Goal: Information Seeking & Learning: Learn about a topic

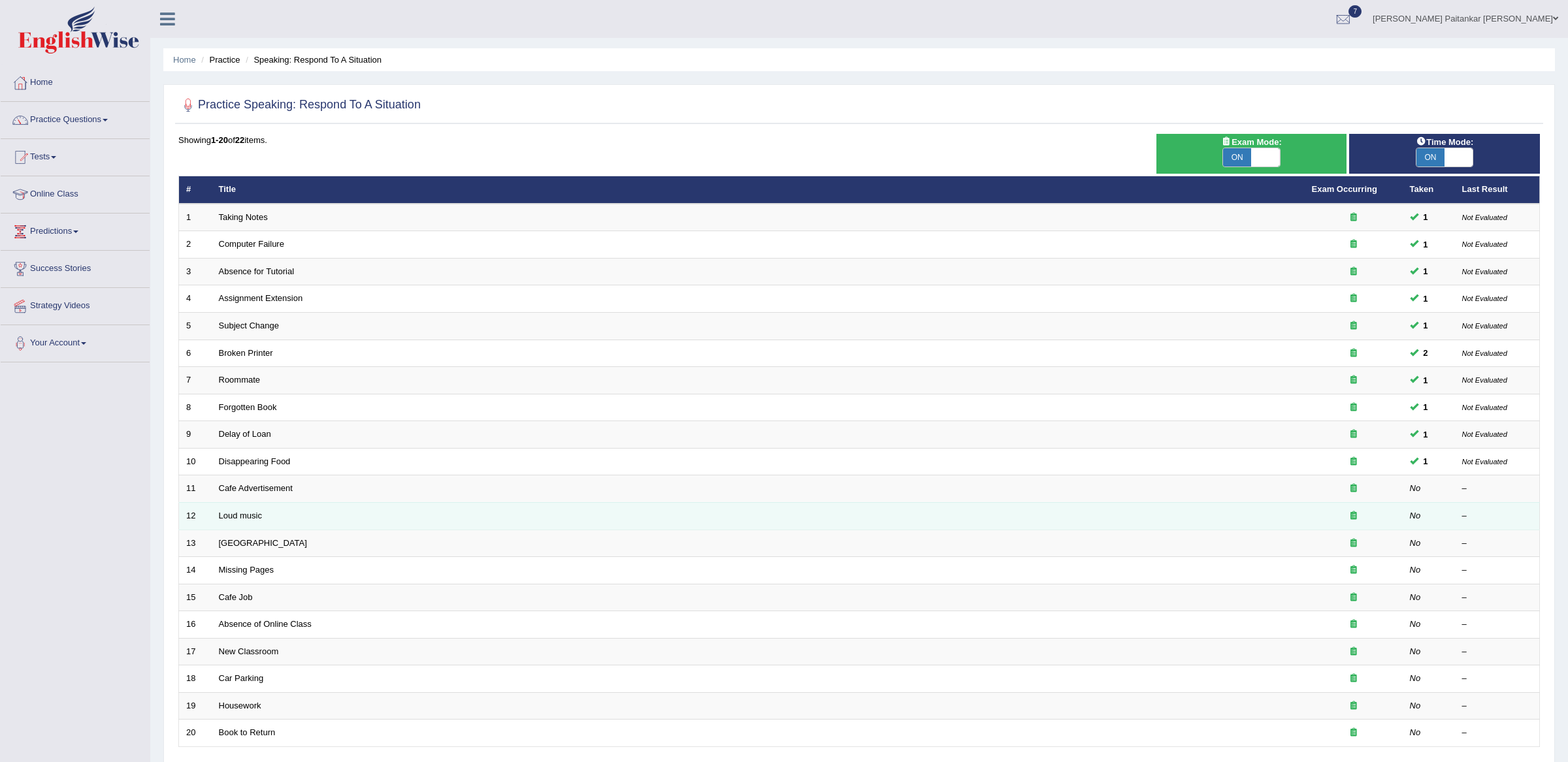
scroll to position [106, 0]
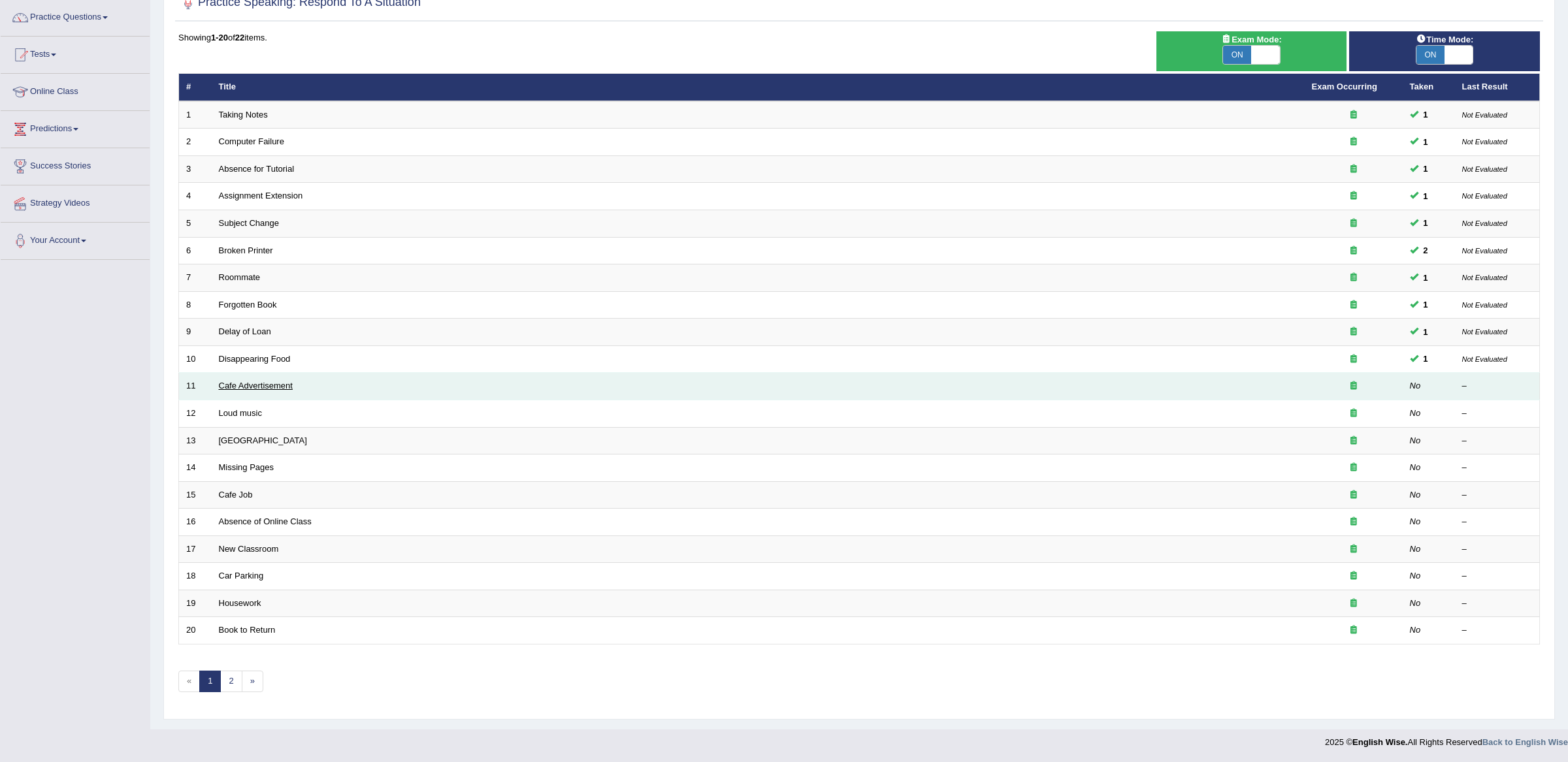
click at [261, 382] on link "Cafe Advertisement" at bounding box center [256, 385] width 74 height 10
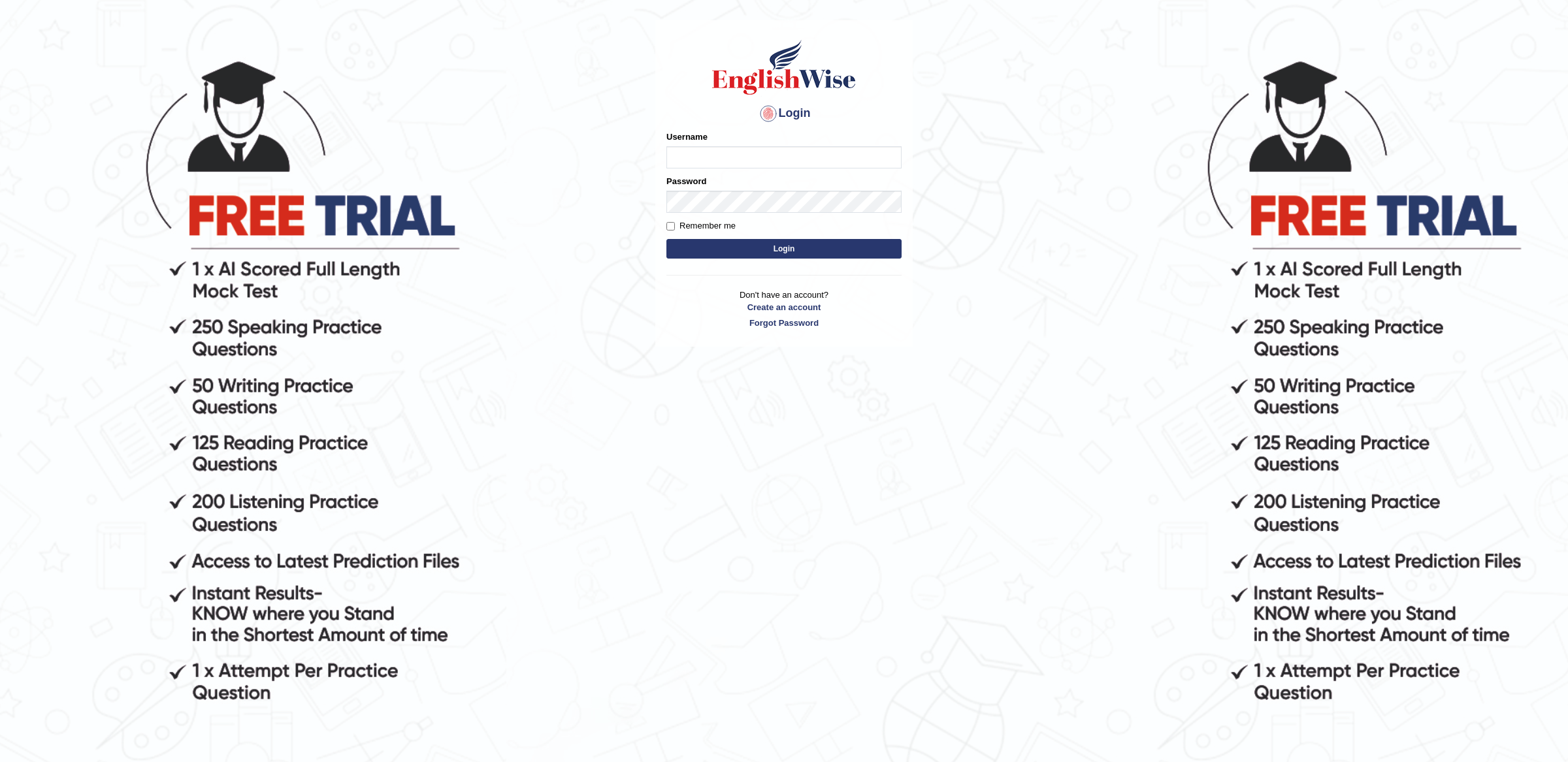
type input "Kshama_PS"
click at [745, 244] on button "Login" at bounding box center [784, 249] width 235 height 20
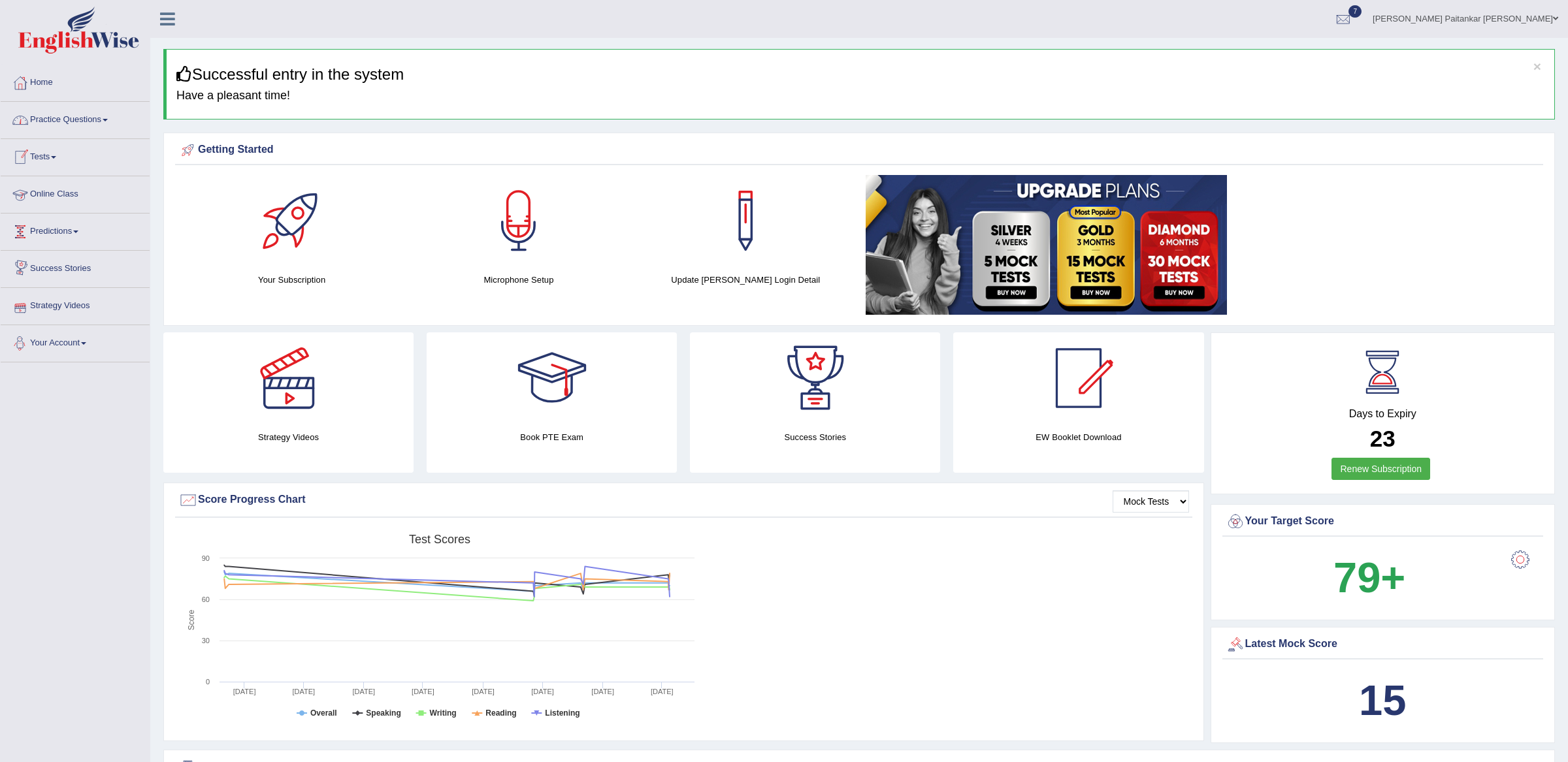
click at [71, 121] on link "Practice Questions" at bounding box center [75, 118] width 149 height 33
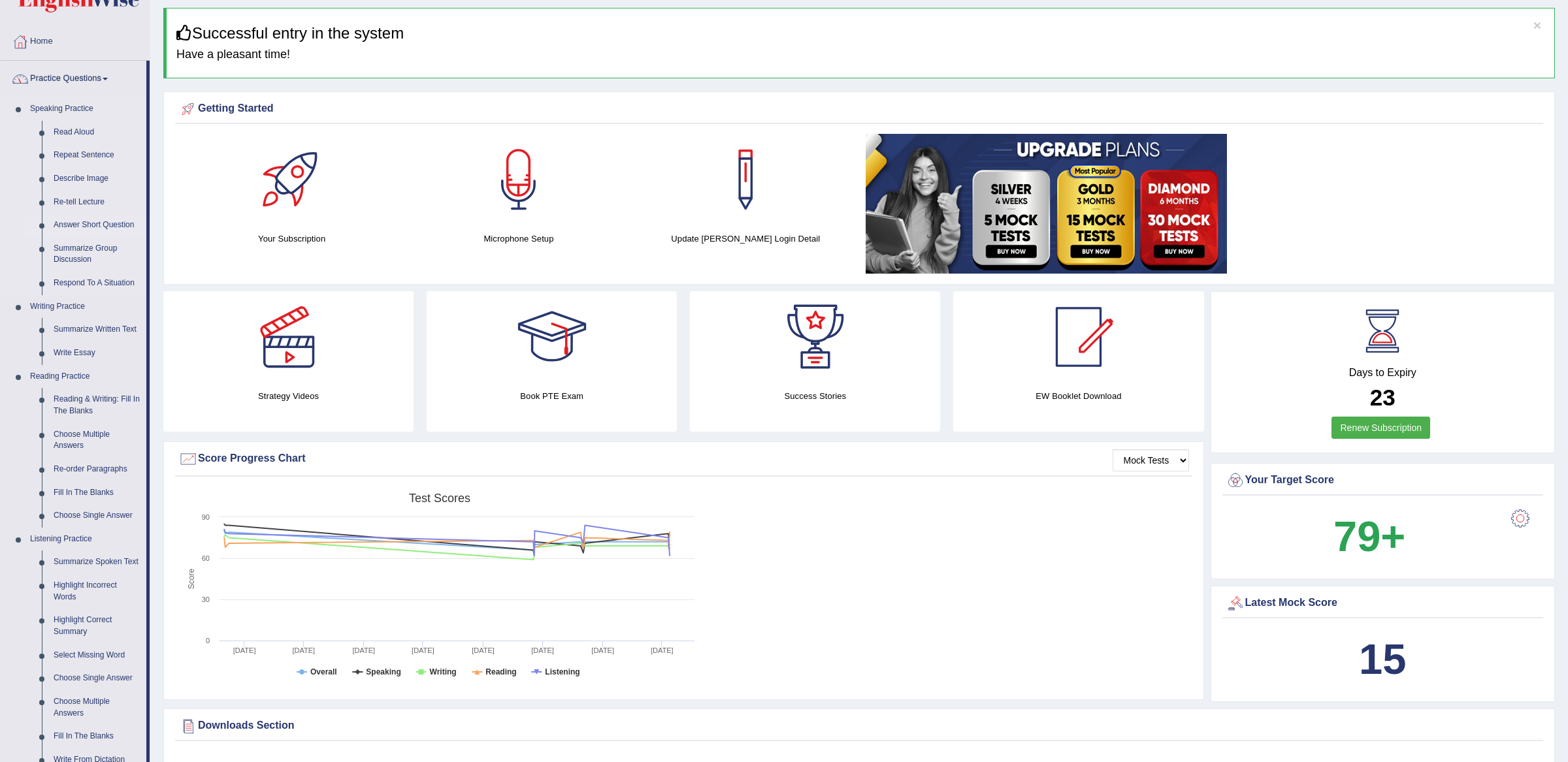
scroll to position [43, 0]
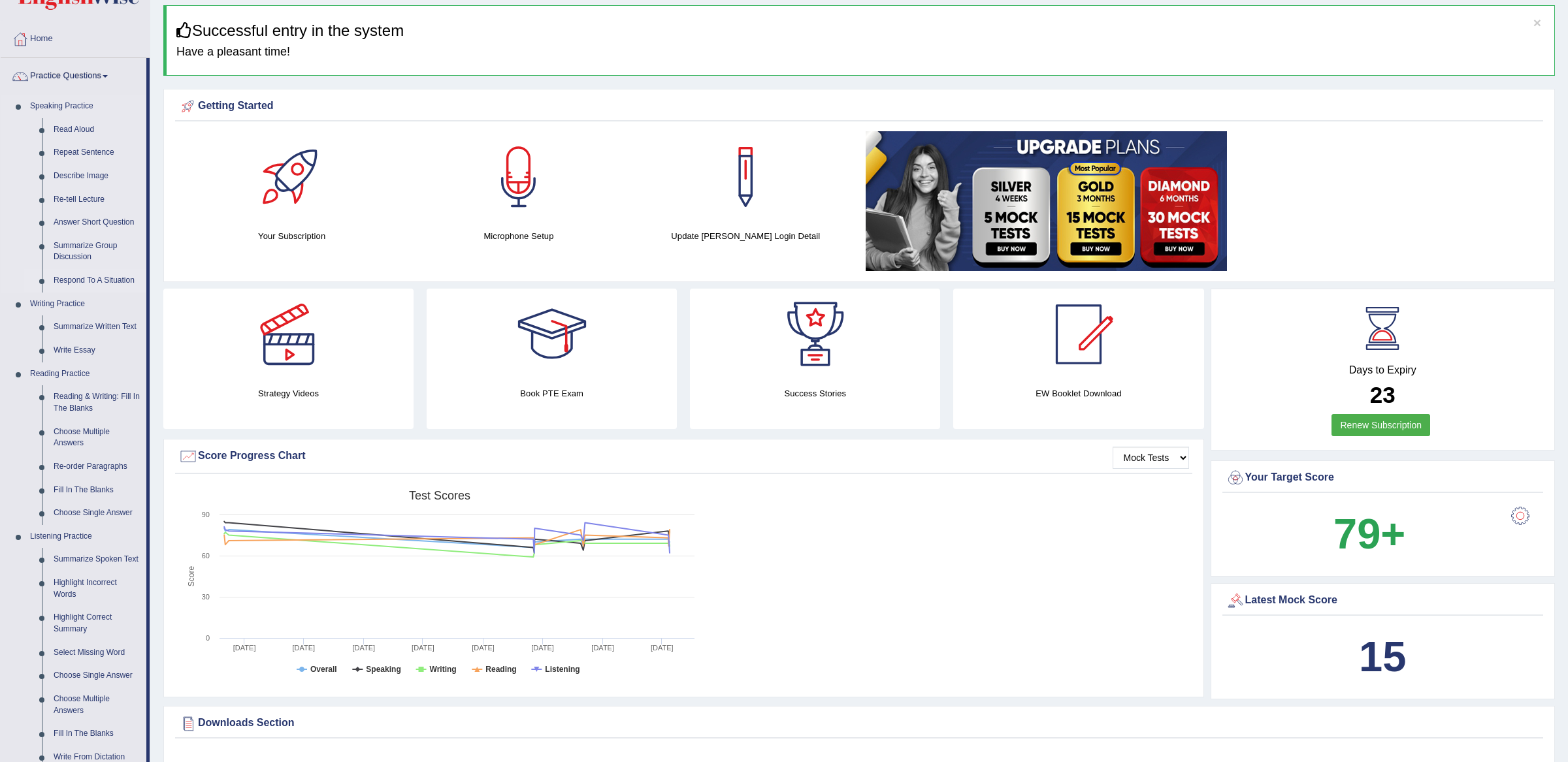
click at [90, 283] on link "Respond To A Situation" at bounding box center [97, 280] width 98 height 24
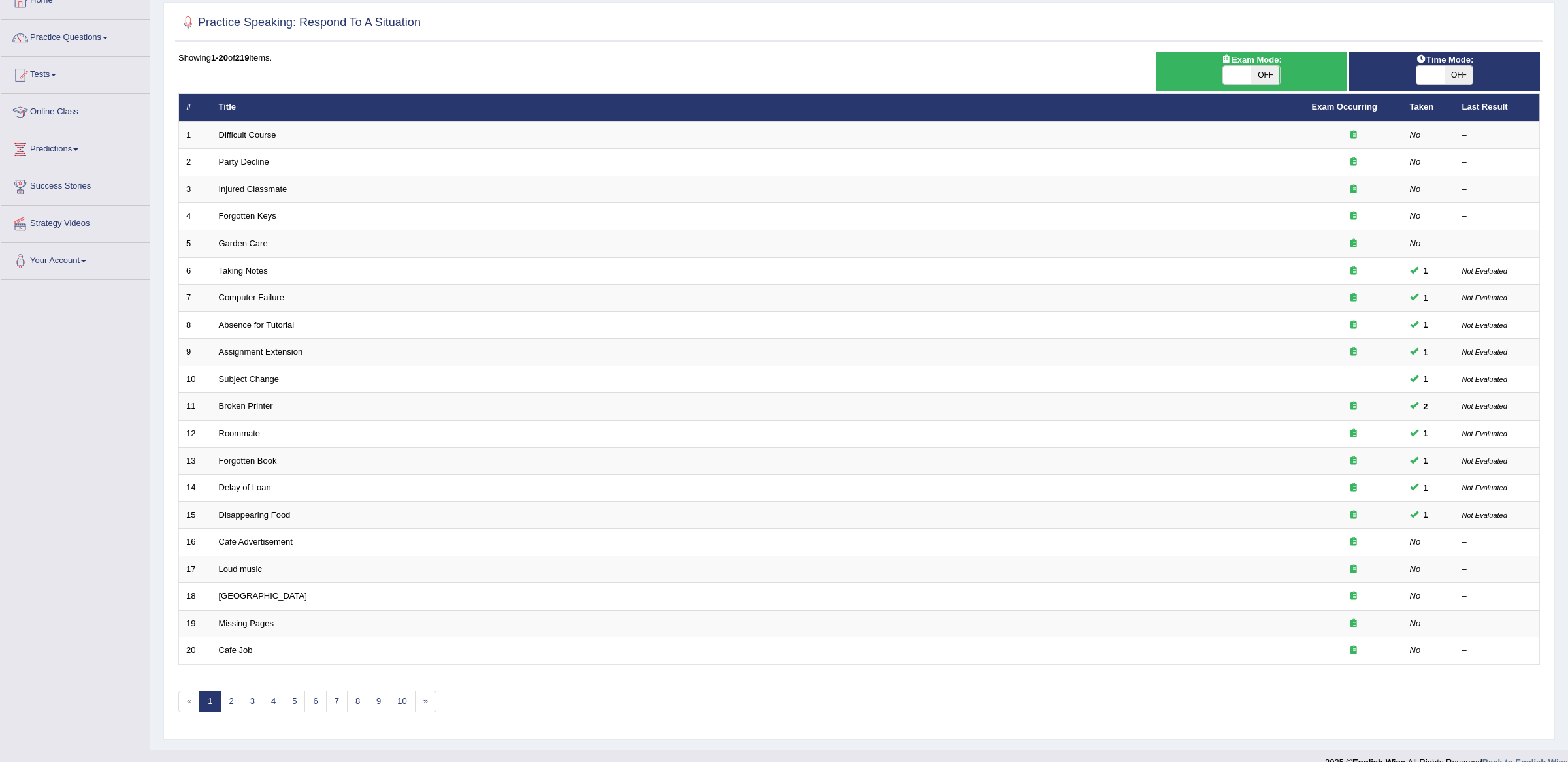
scroll to position [106, 0]
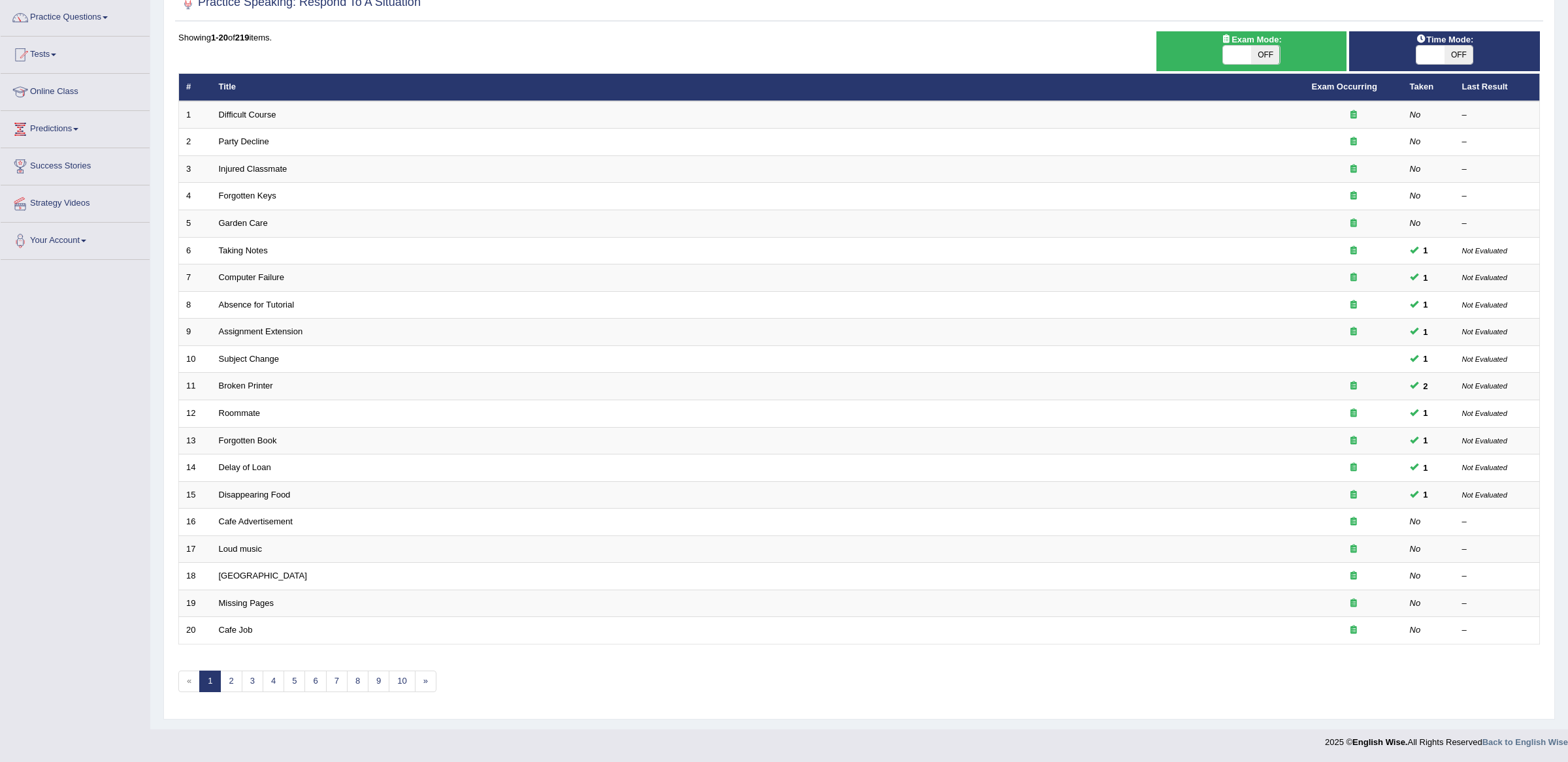
click at [1243, 53] on span at bounding box center [1237, 55] width 28 height 19
checkbox input "true"
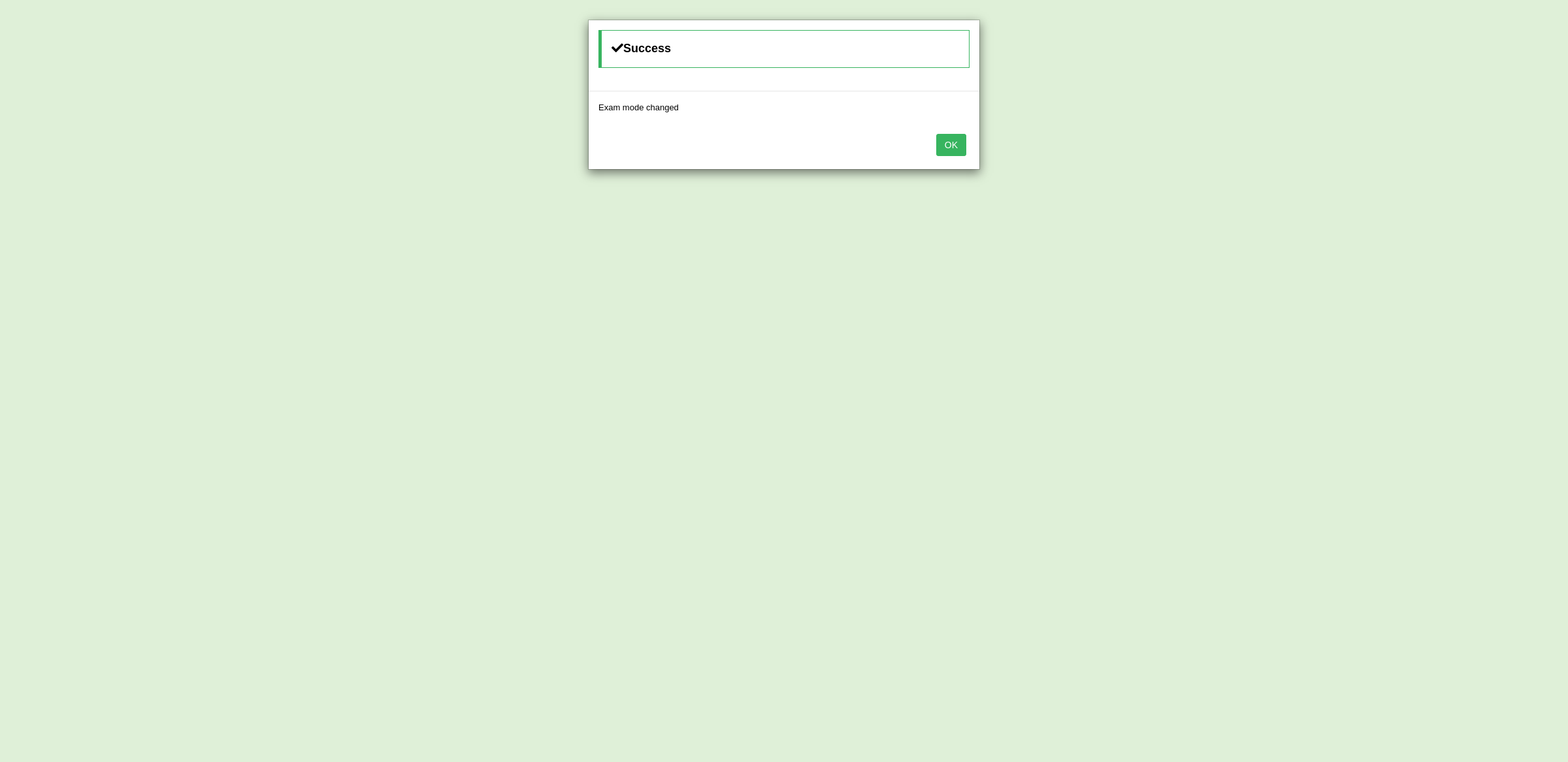
click at [953, 150] on button "OK" at bounding box center [951, 145] width 30 height 22
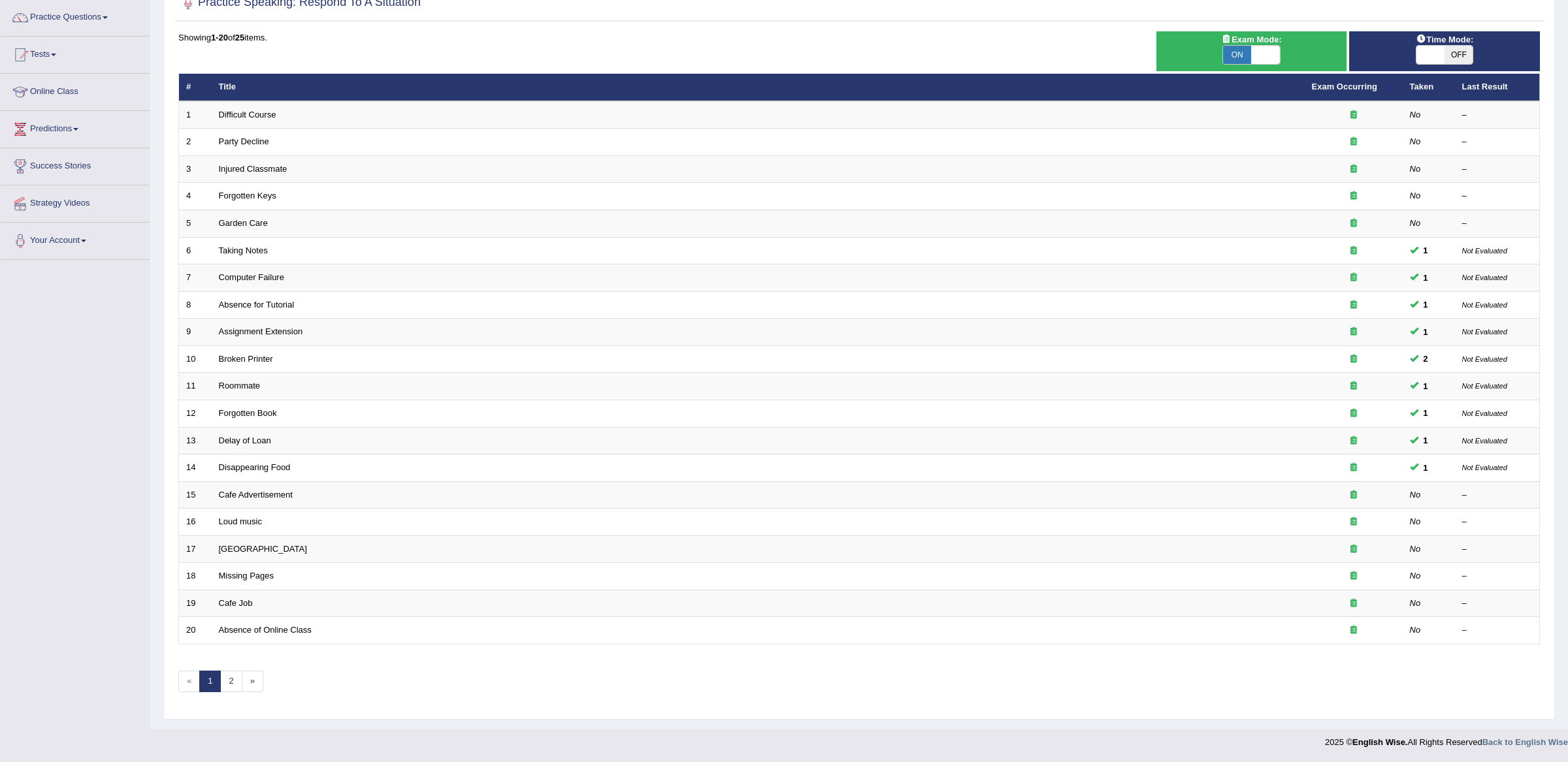
click at [1467, 53] on span "OFF" at bounding box center [1459, 55] width 28 height 19
checkbox input "true"
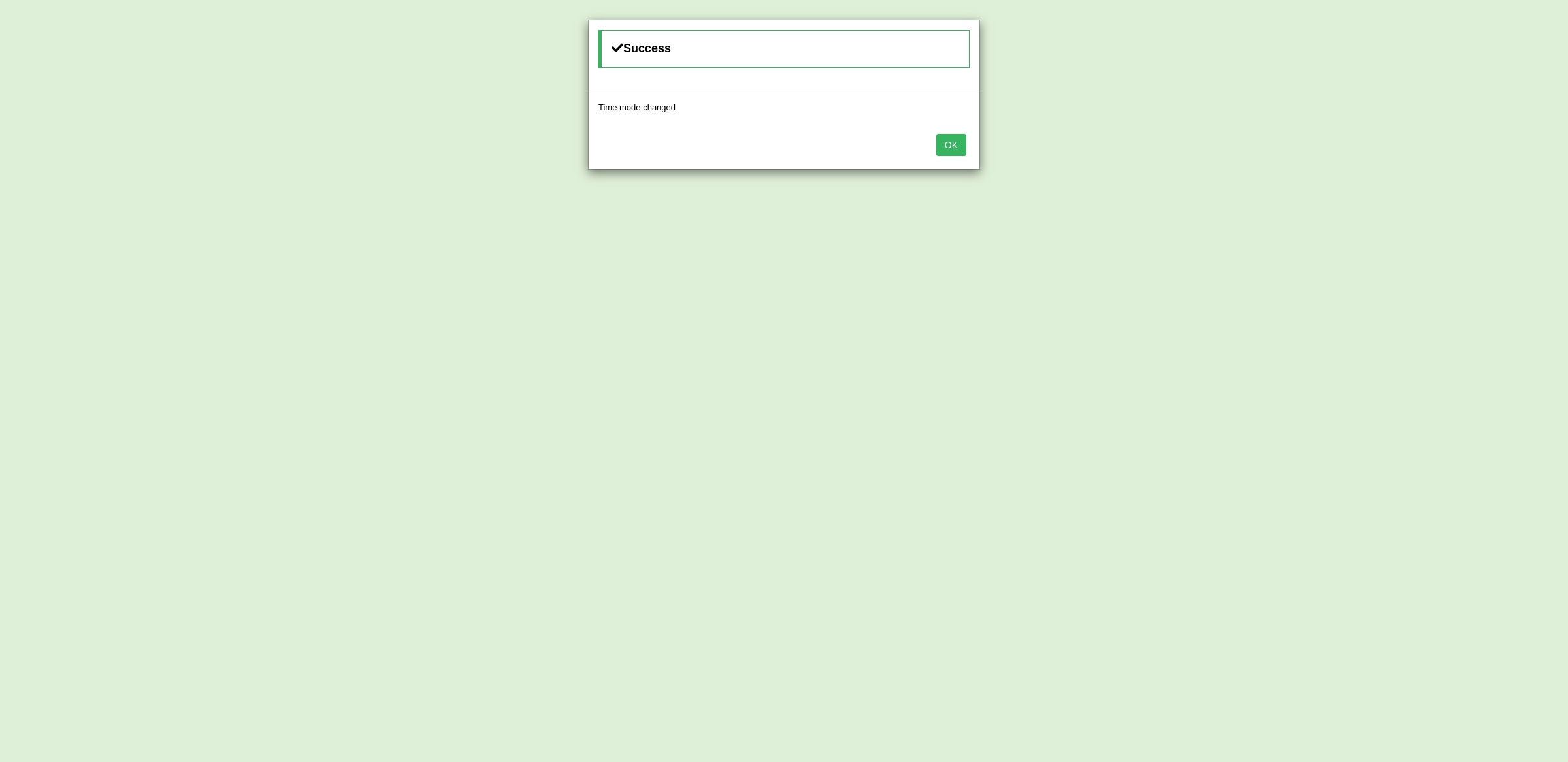
click at [943, 137] on button "OK" at bounding box center [951, 145] width 30 height 22
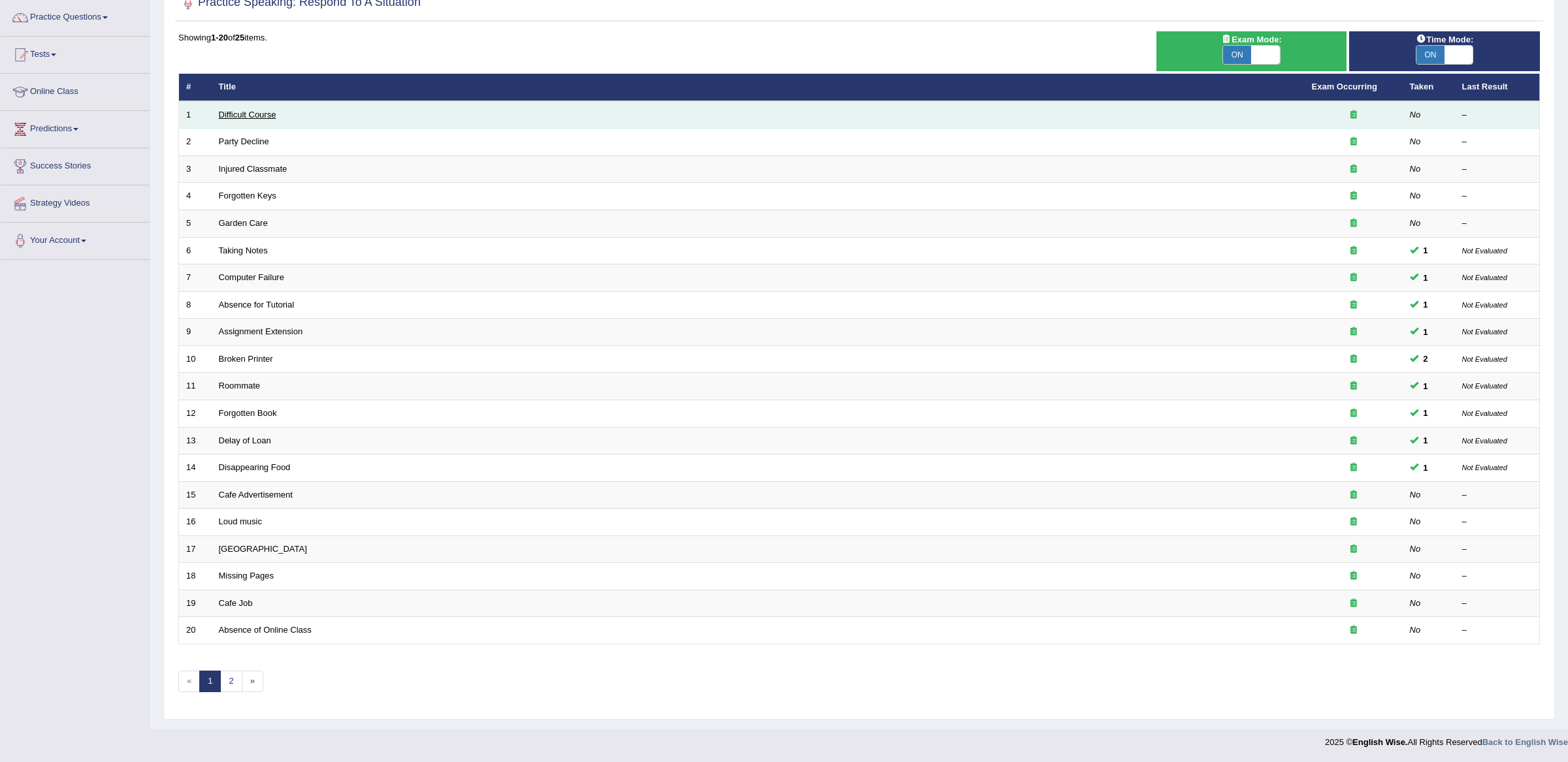
click at [257, 110] on link "Difficult Course" at bounding box center [248, 114] width 58 height 10
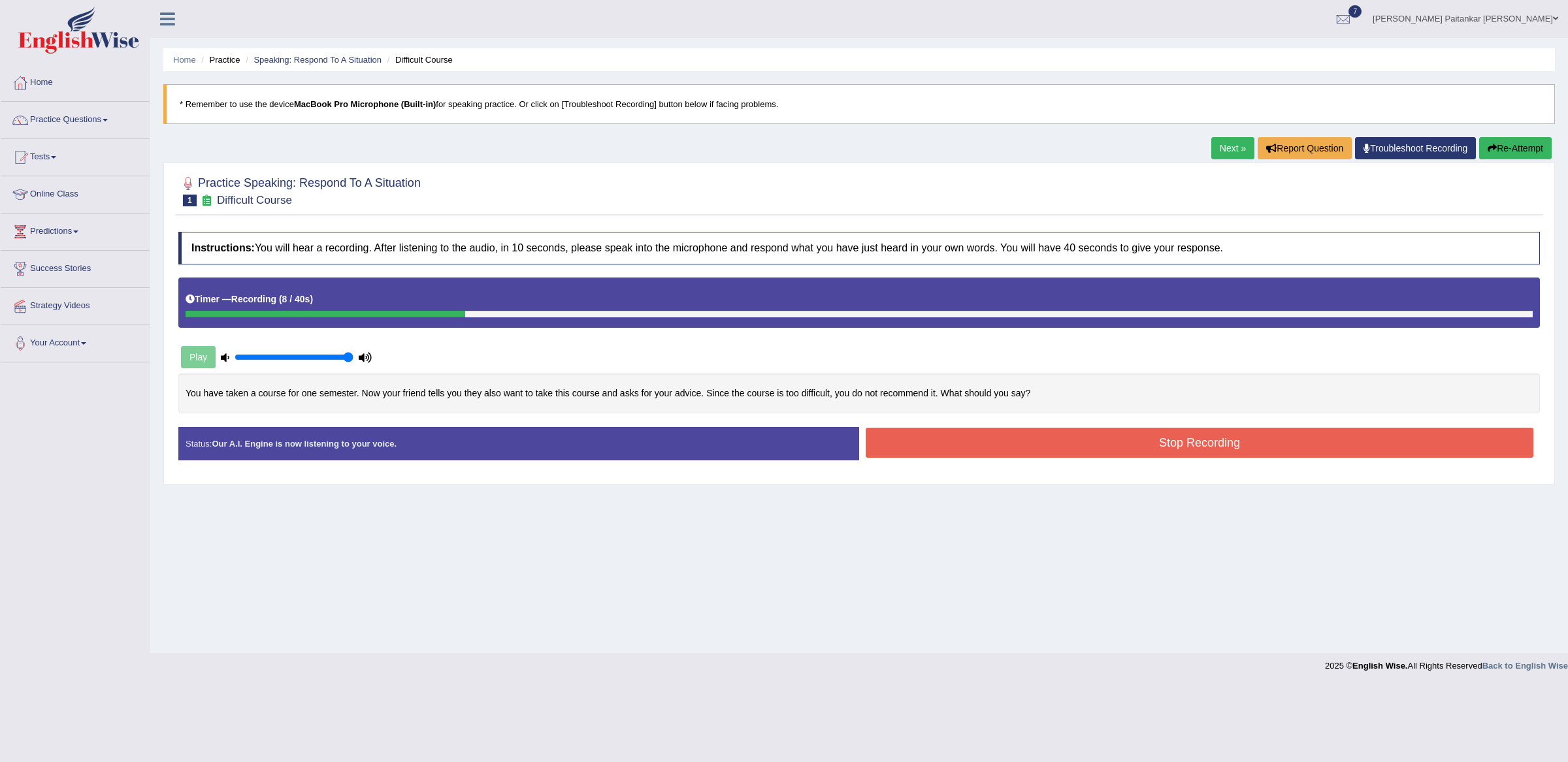
click at [1525, 130] on div "Home Practice Speaking: Respond To A Situation Difficult Course * Remember to u…" at bounding box center [859, 326] width 1418 height 653
click at [1525, 133] on div "Home Practice Speaking: Respond To A Situation Difficult Course * Remember to u…" at bounding box center [859, 326] width 1418 height 653
click at [1520, 137] on div "Home Practice Speaking: Respond To A Situation Difficult Course * Remember to u…" at bounding box center [859, 326] width 1418 height 653
click at [1512, 149] on button "Re-Attempt" at bounding box center [1516, 148] width 73 height 22
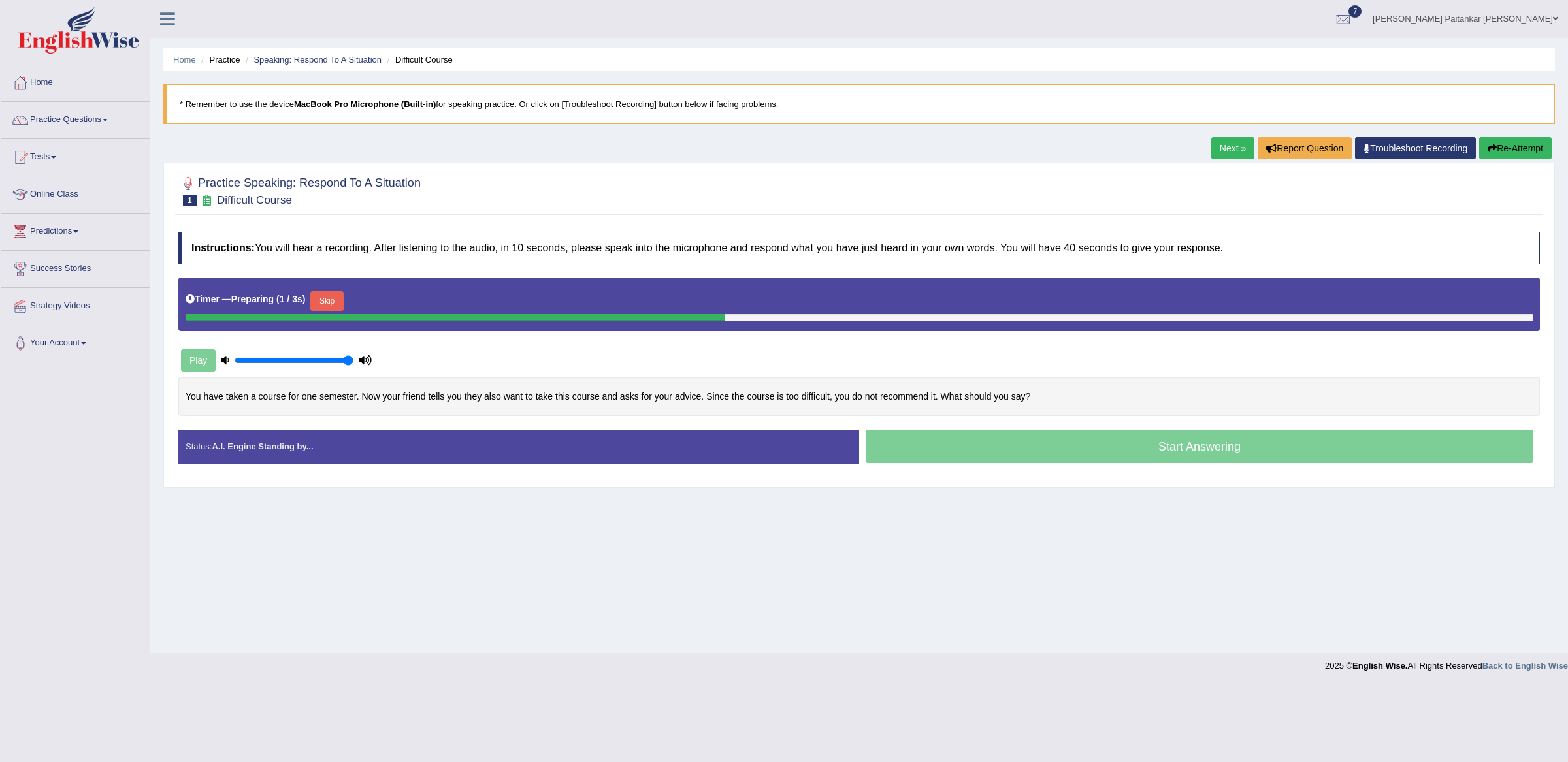
click at [1235, 145] on link "Next »" at bounding box center [1233, 148] width 43 height 22
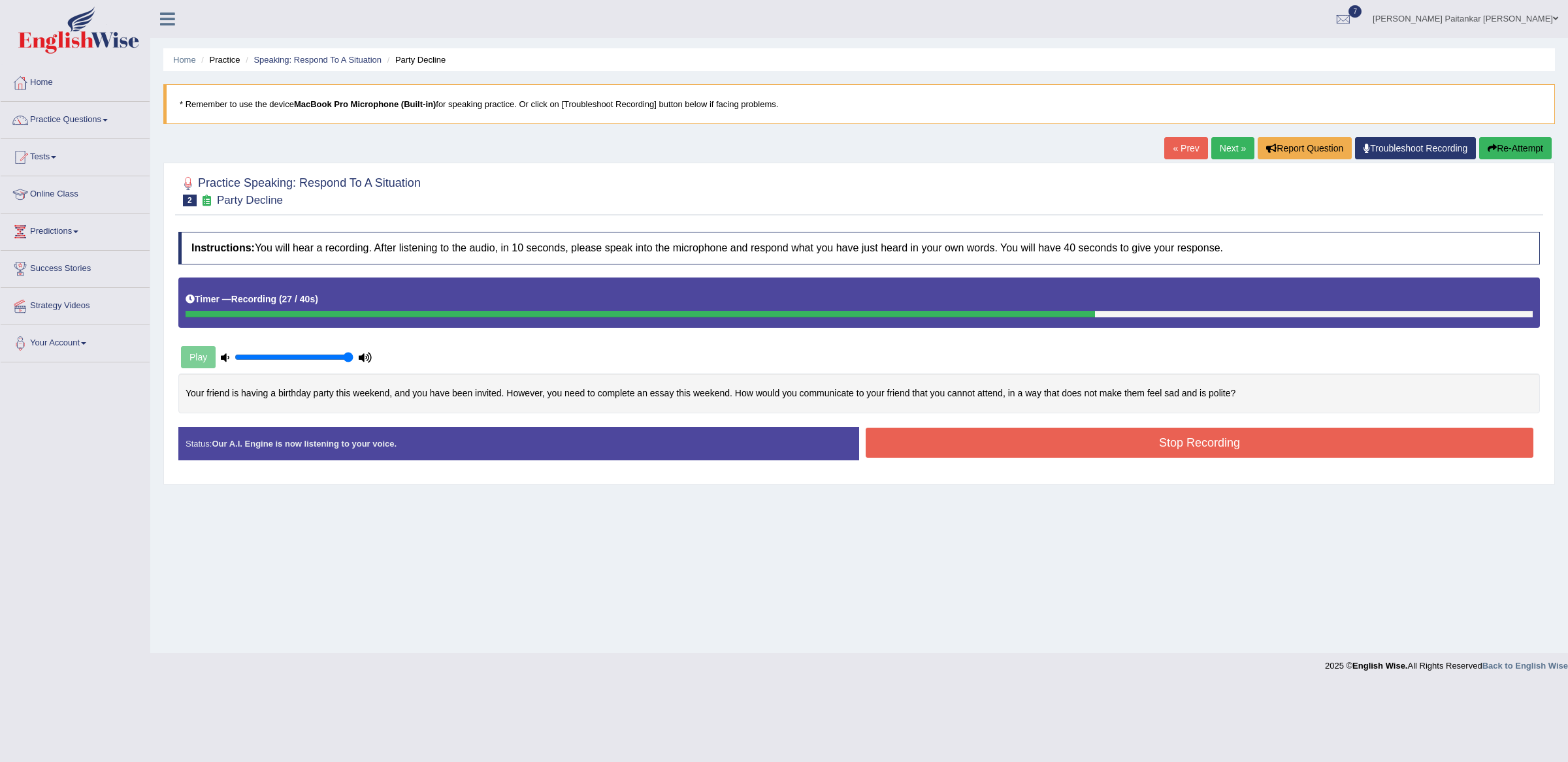
click at [967, 453] on button "Stop Recording" at bounding box center [1200, 443] width 668 height 30
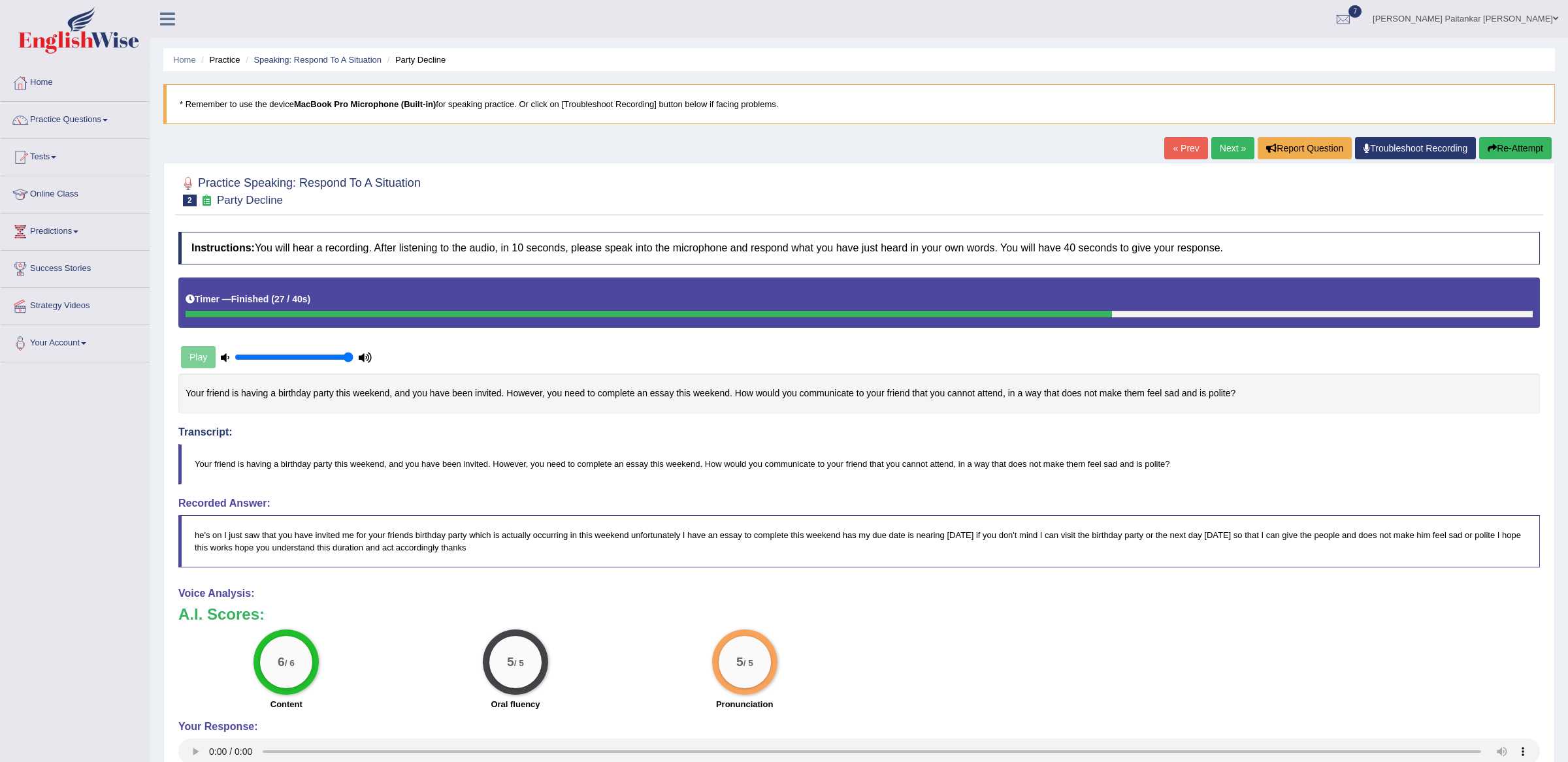
click at [1225, 150] on link "Next »" at bounding box center [1233, 148] width 43 height 22
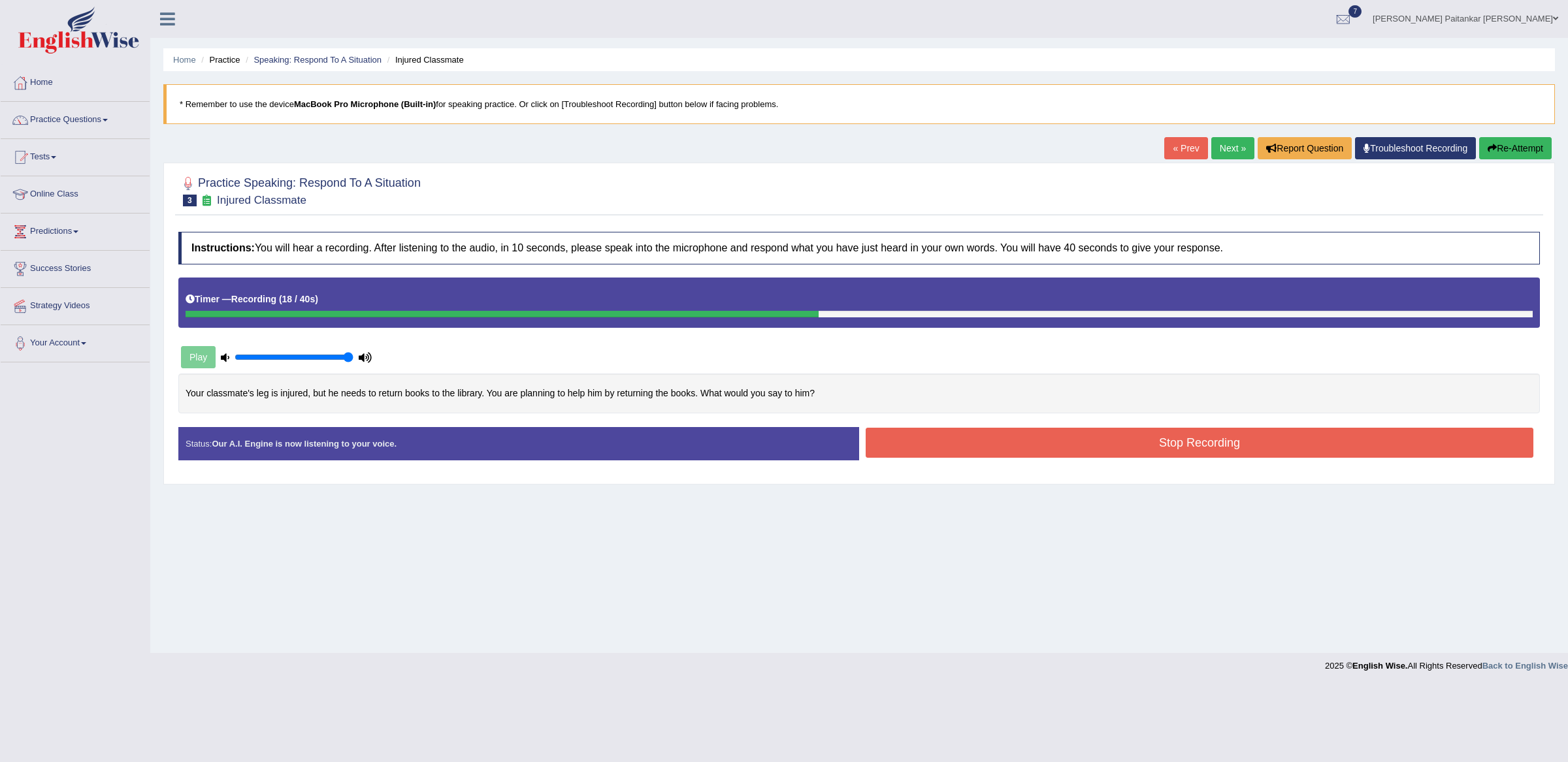
click at [1517, 157] on button "Re-Attempt" at bounding box center [1516, 148] width 73 height 22
click at [1207, 428] on div "Start Answering" at bounding box center [1199, 428] width 681 height 1
click at [1185, 457] on button "Stop Recording" at bounding box center [1200, 443] width 668 height 30
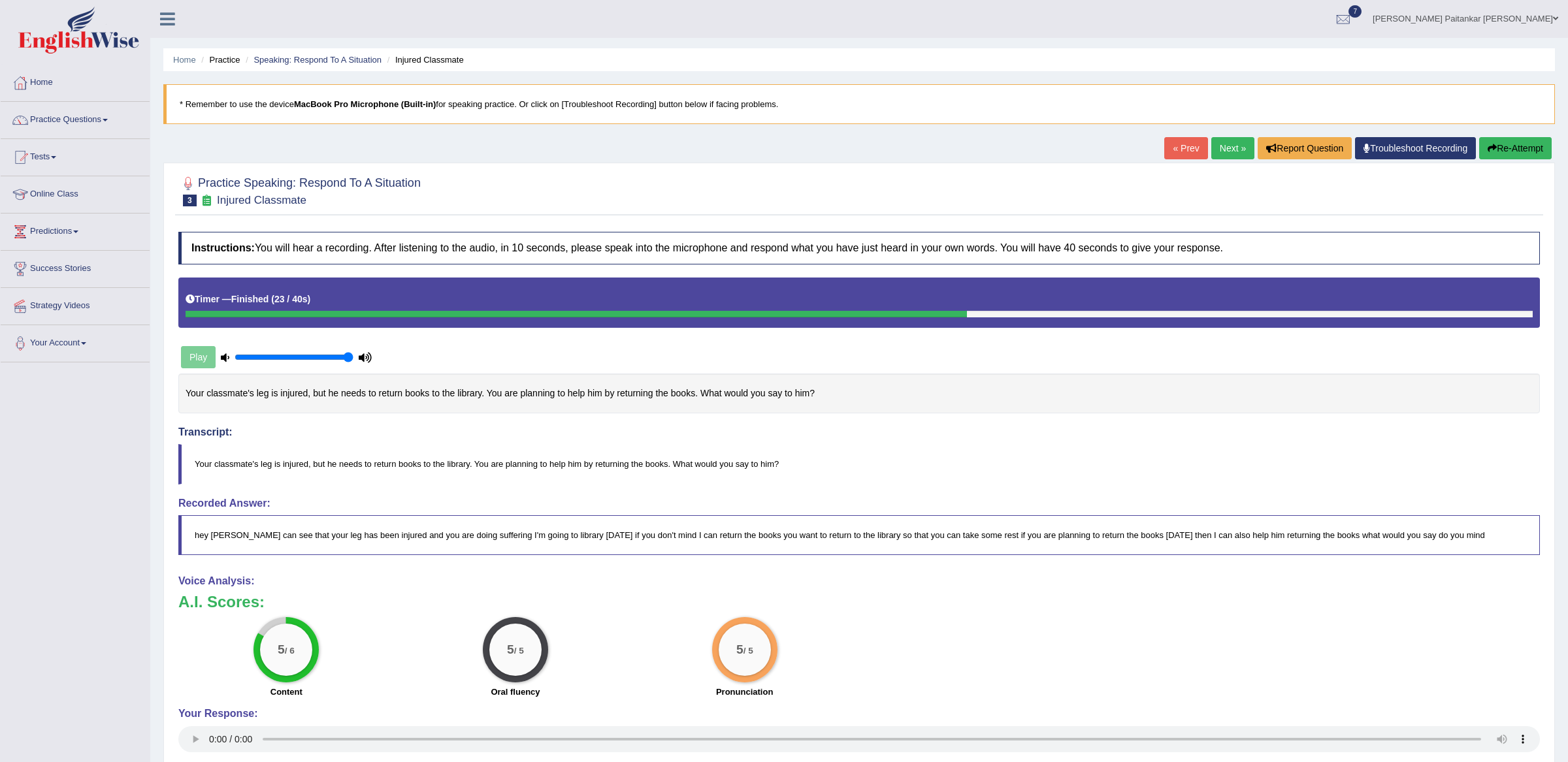
click at [1214, 138] on link "Next »" at bounding box center [1233, 148] width 43 height 22
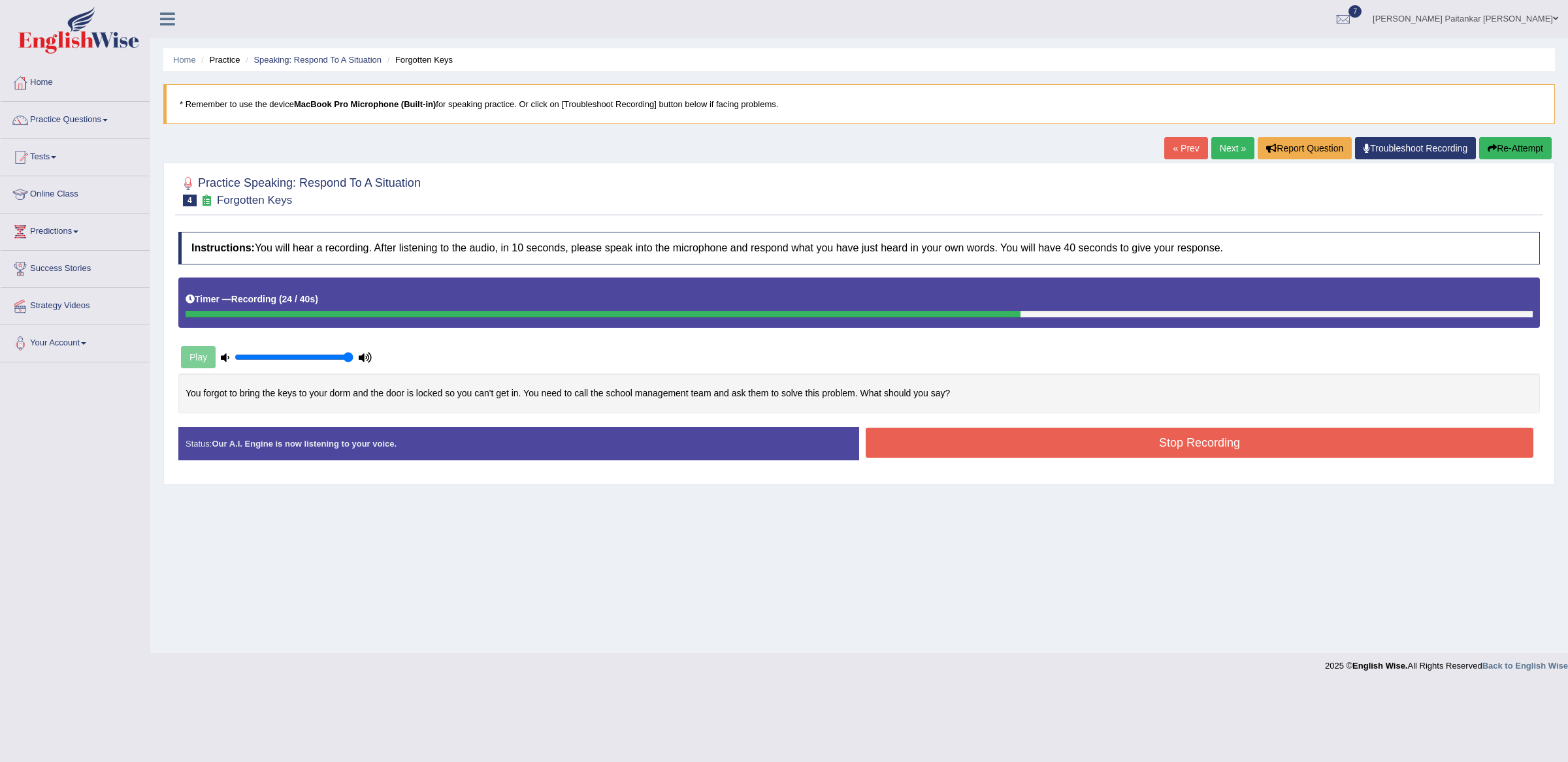
click at [1209, 455] on button "Stop Recording" at bounding box center [1200, 443] width 668 height 30
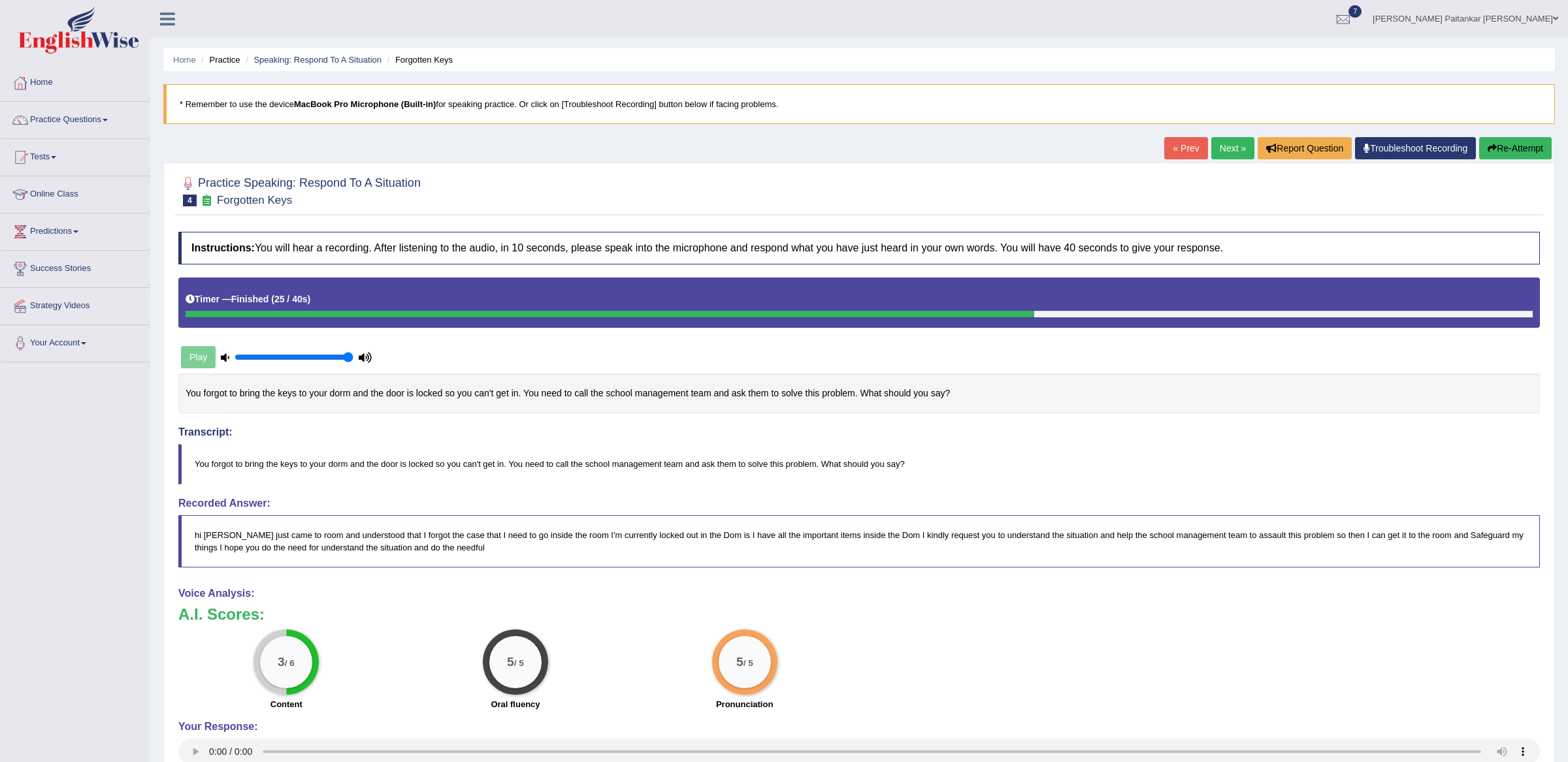
click at [1540, 160] on div "« Prev Next » Report Question Troubleshoot Recording Re-Attempt" at bounding box center [1359, 150] width 390 height 26
click at [1533, 143] on button "Re-Attempt" at bounding box center [1516, 148] width 73 height 22
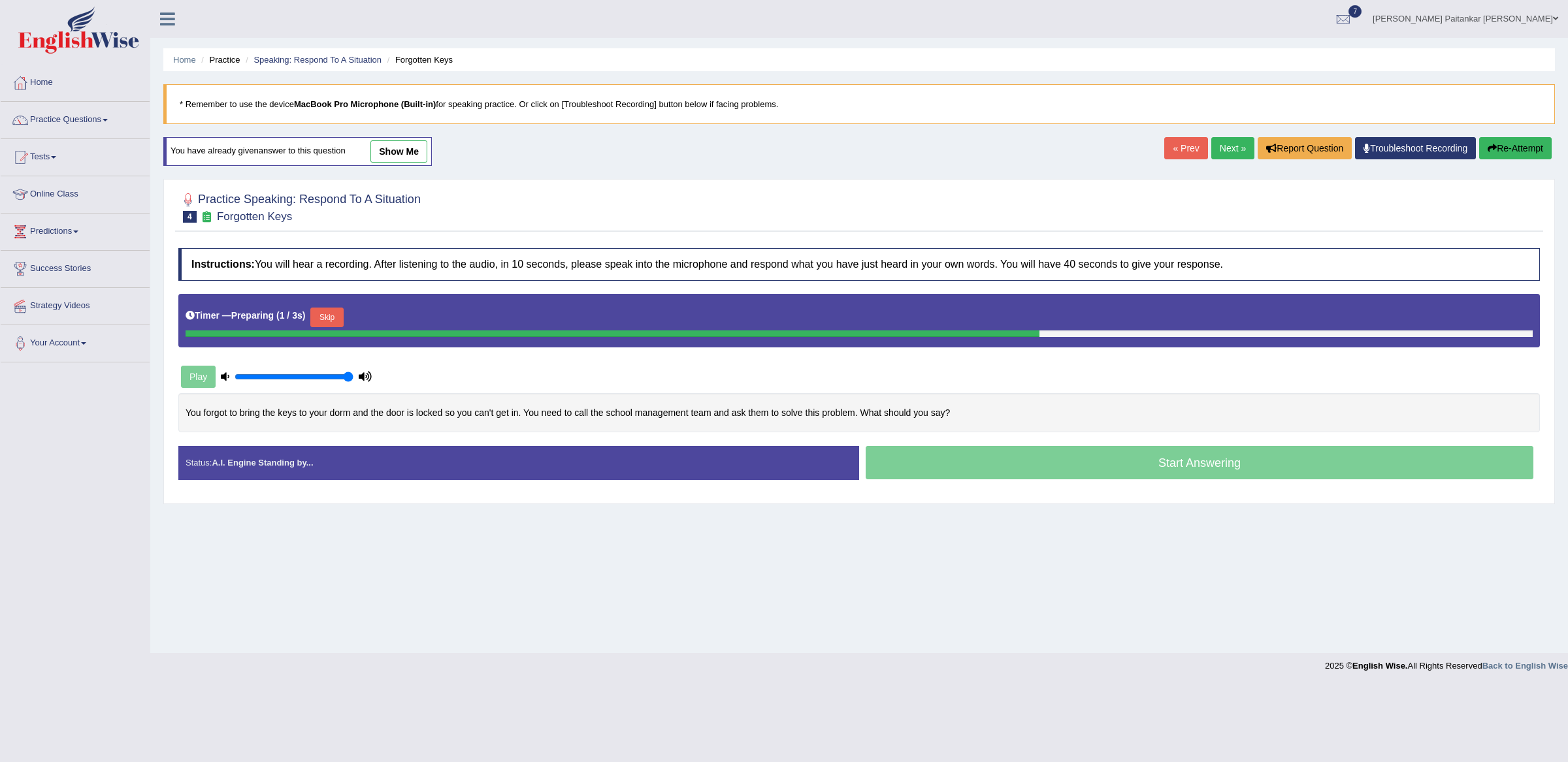
click at [335, 321] on button "Skip" at bounding box center [327, 318] width 33 height 20
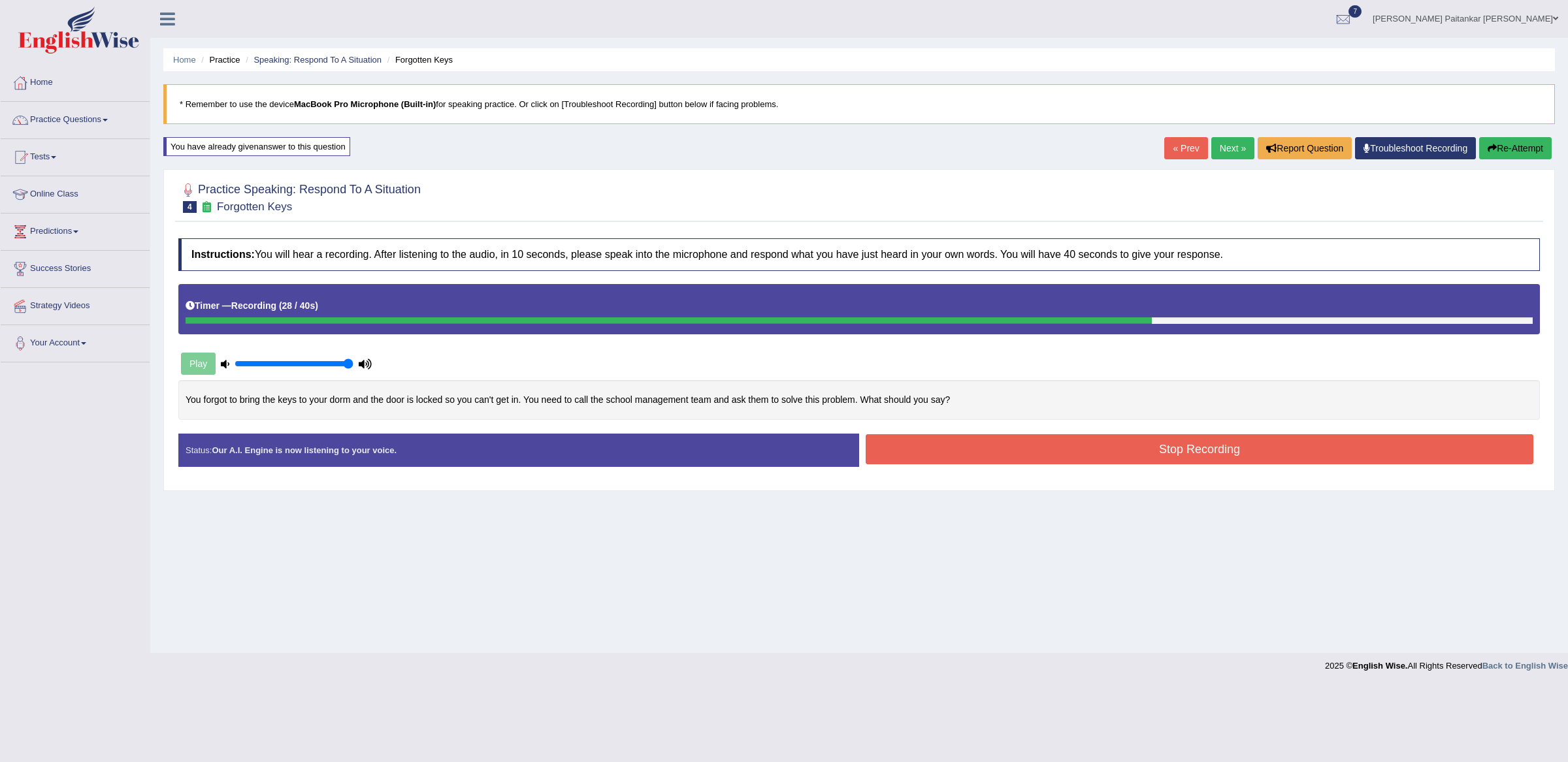
click at [1051, 444] on button "Stop Recording" at bounding box center [1200, 450] width 668 height 30
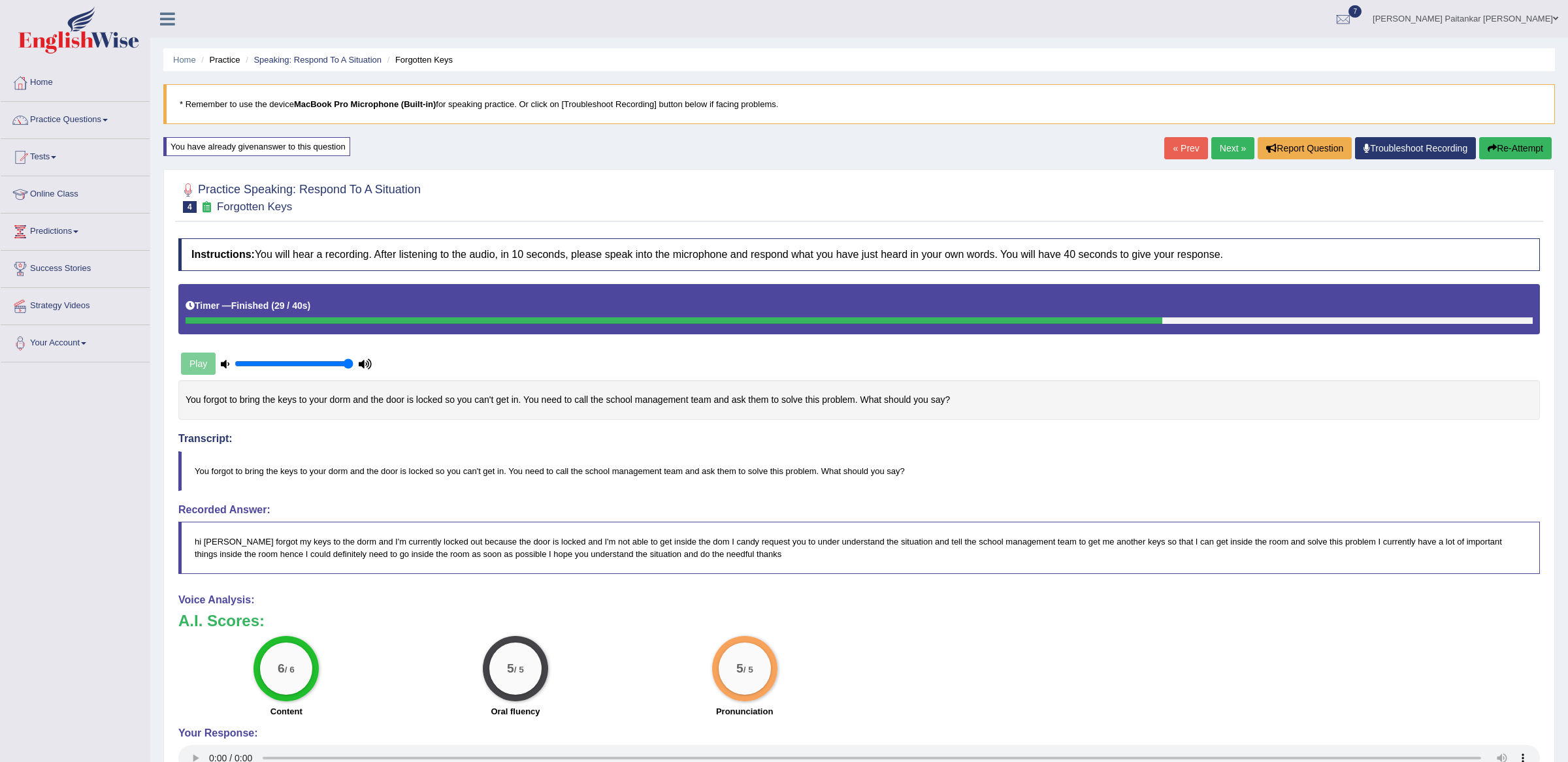
click at [1225, 149] on link "Next »" at bounding box center [1233, 148] width 43 height 22
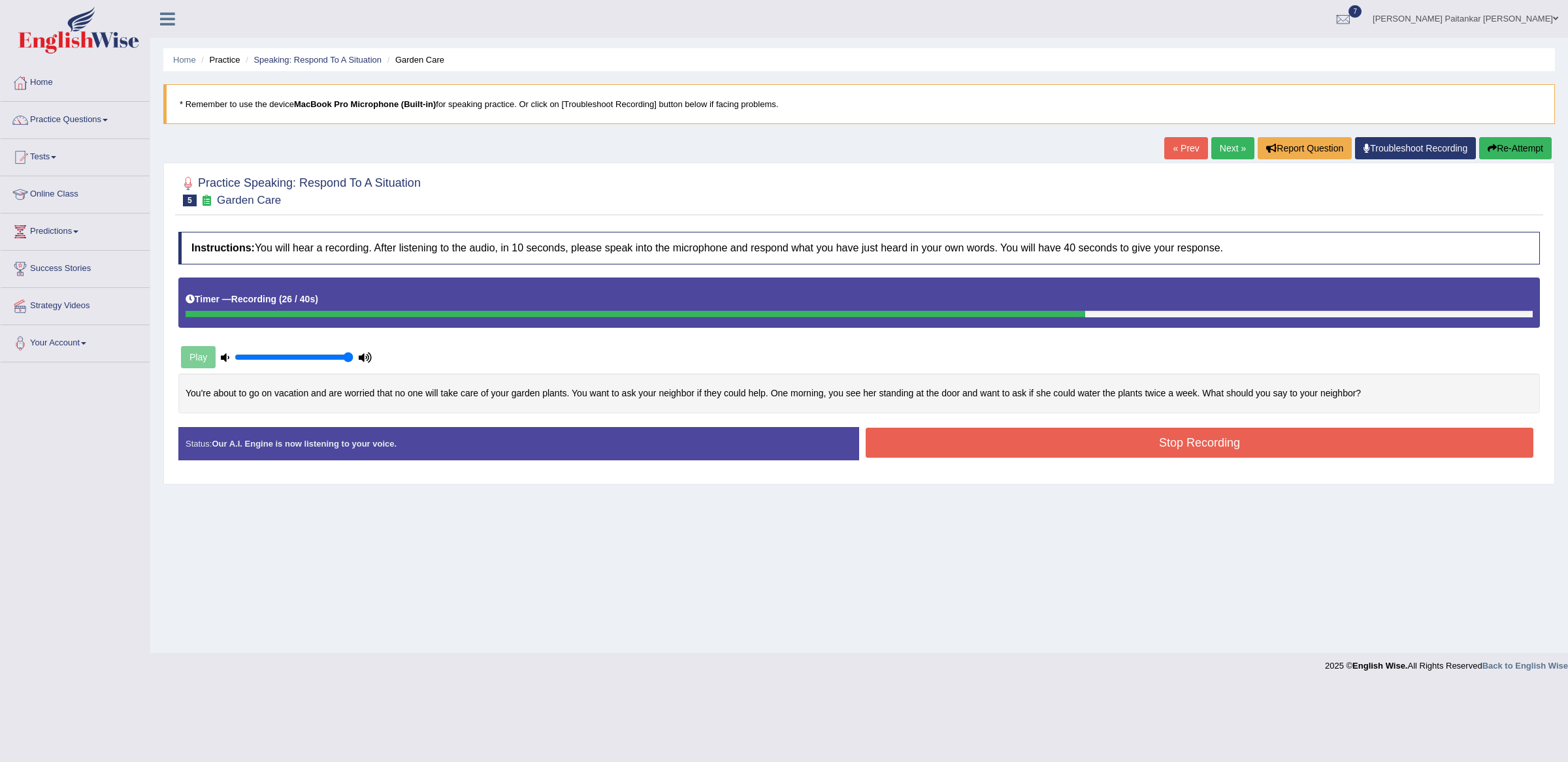
click at [1247, 440] on button "Stop Recording" at bounding box center [1200, 443] width 668 height 30
